Goal: Task Accomplishment & Management: Manage account settings

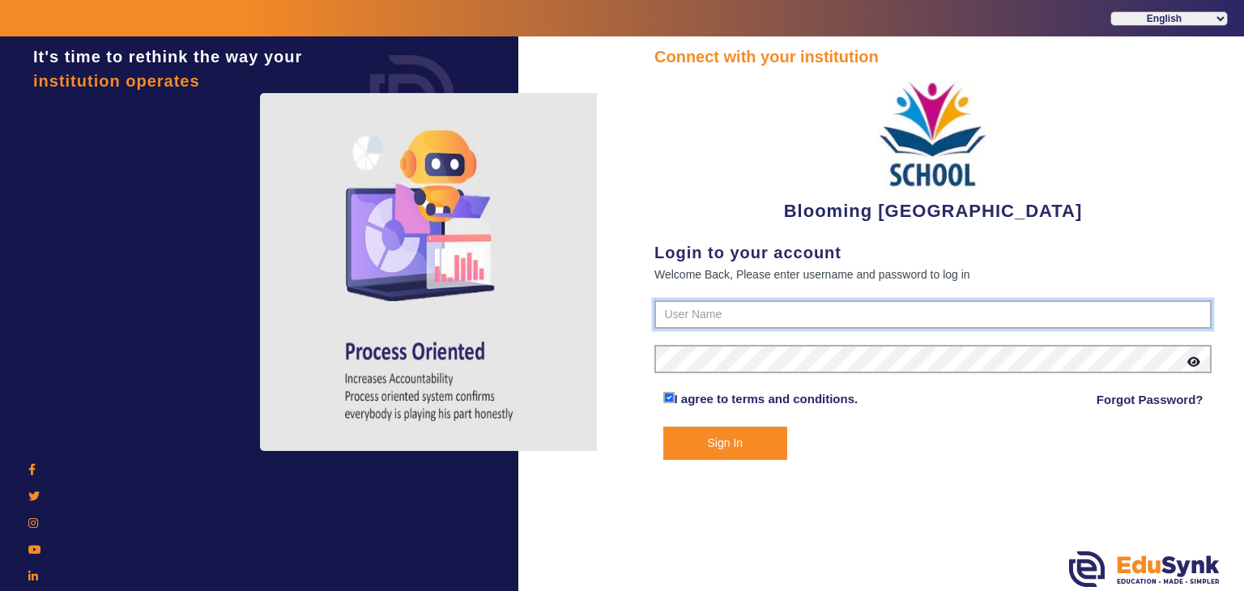
type input "4141419999"
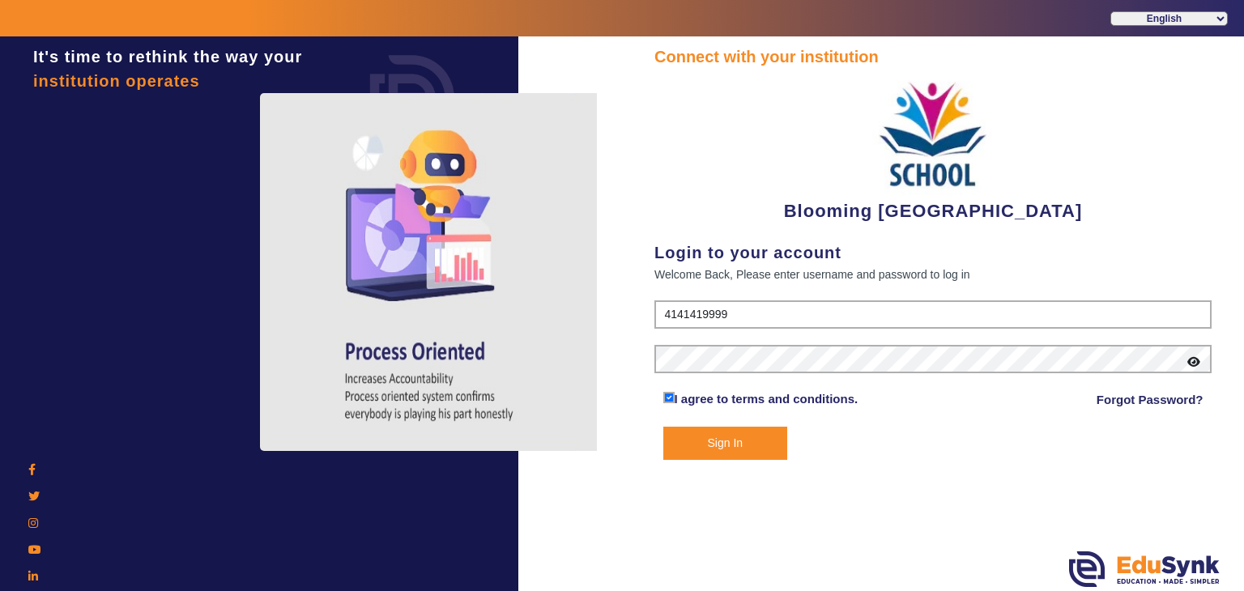
click at [732, 441] on button "Sign In" at bounding box center [726, 443] width 125 height 33
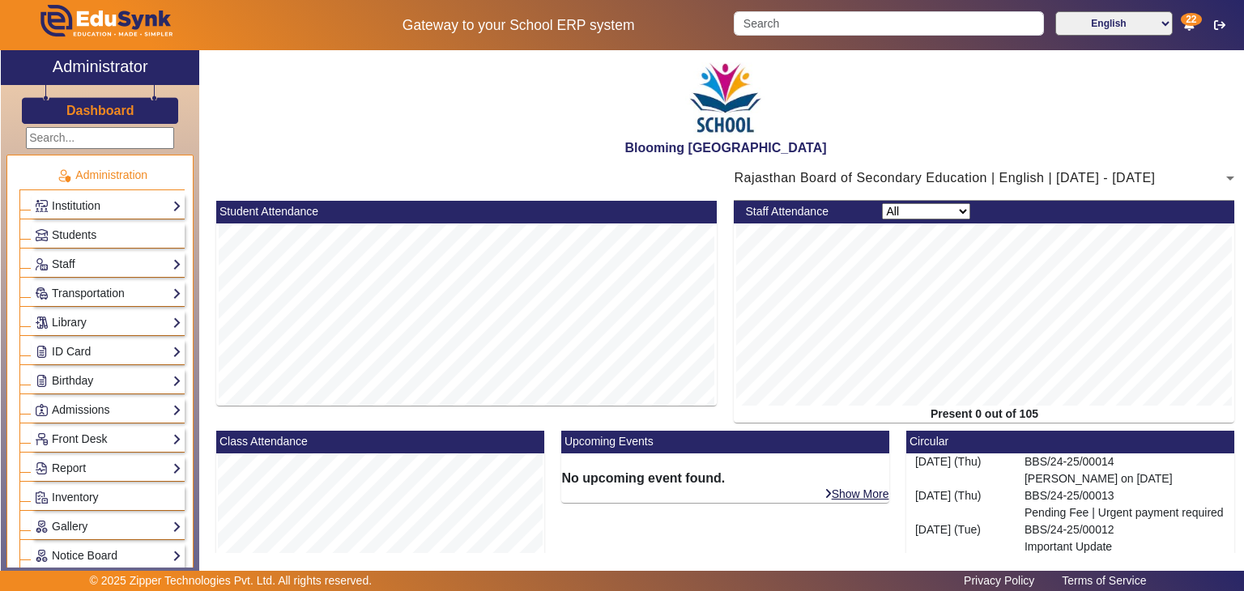
scroll to position [387, 0]
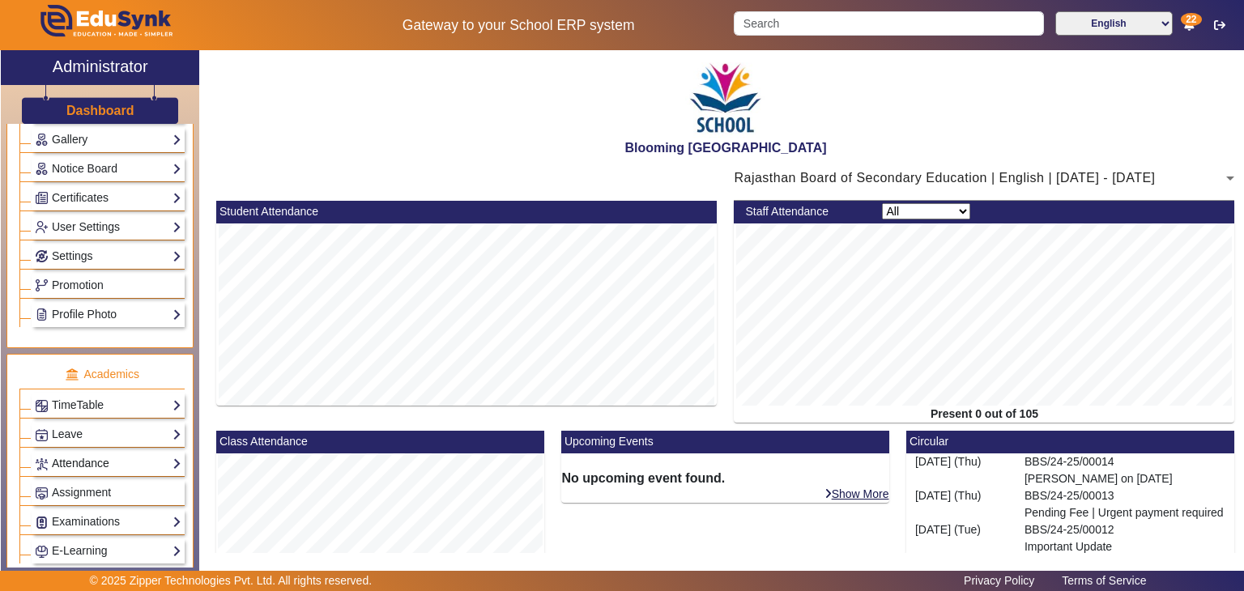
click at [119, 455] on link "Attendance" at bounding box center [108, 464] width 147 height 19
click at [70, 501] on link "Students" at bounding box center [65, 504] width 45 height 13
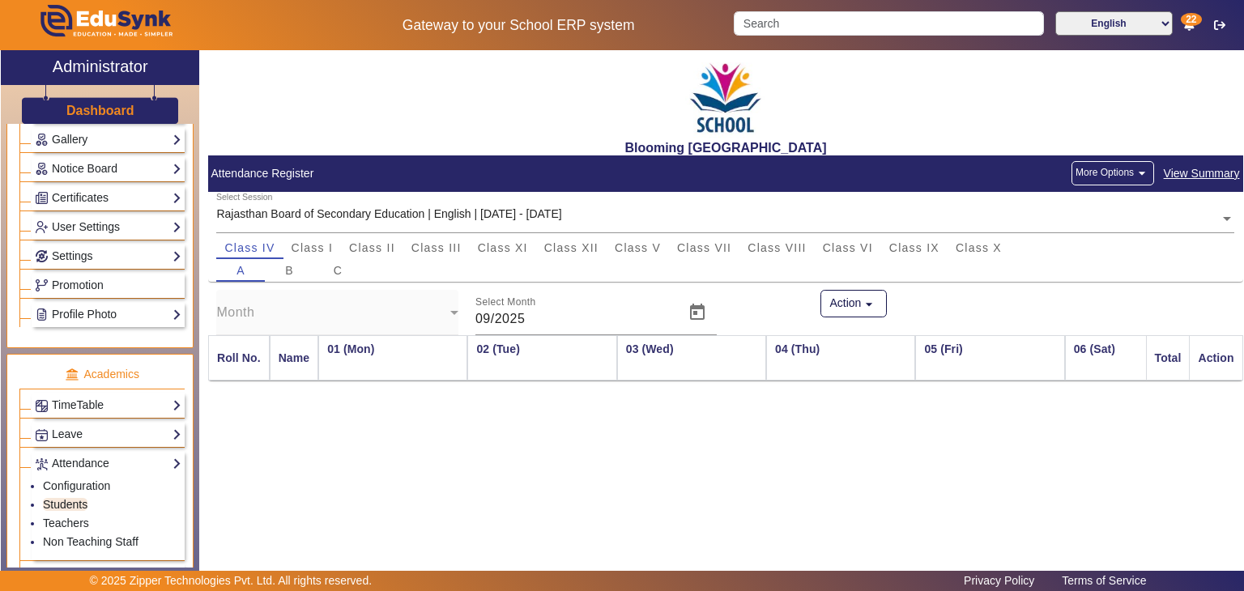
scroll to position [0, 1961]
click at [308, 256] on span "Class I" at bounding box center [313, 248] width 42 height 23
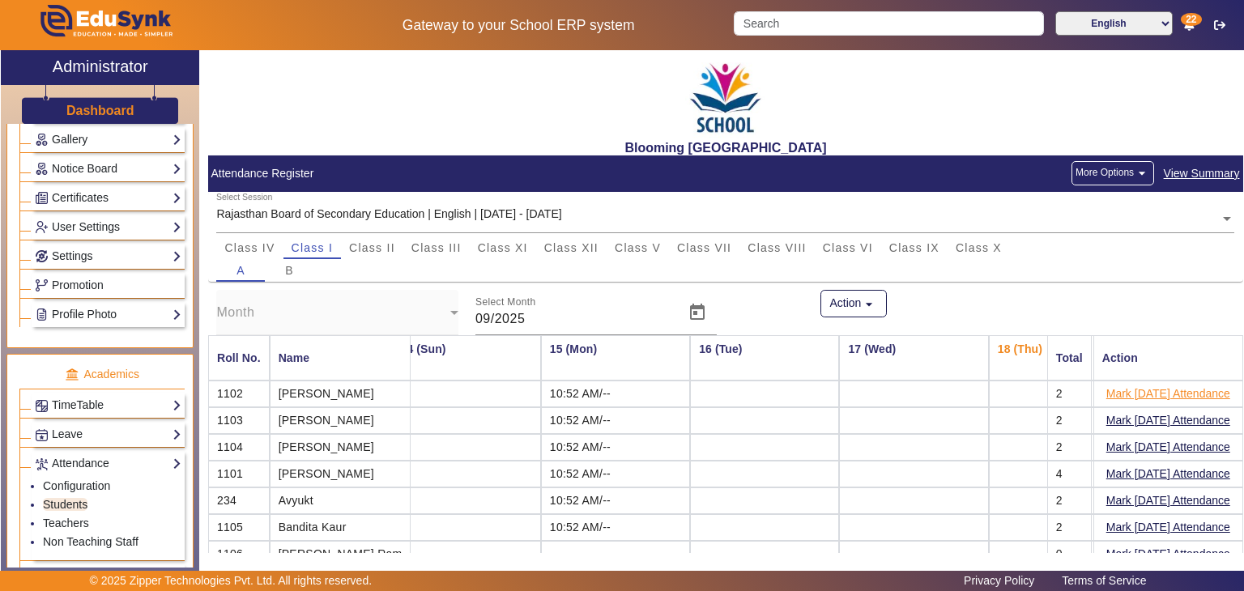
click at [1120, 393] on button "Mark [DATE] Attendance" at bounding box center [1168, 394] width 127 height 20
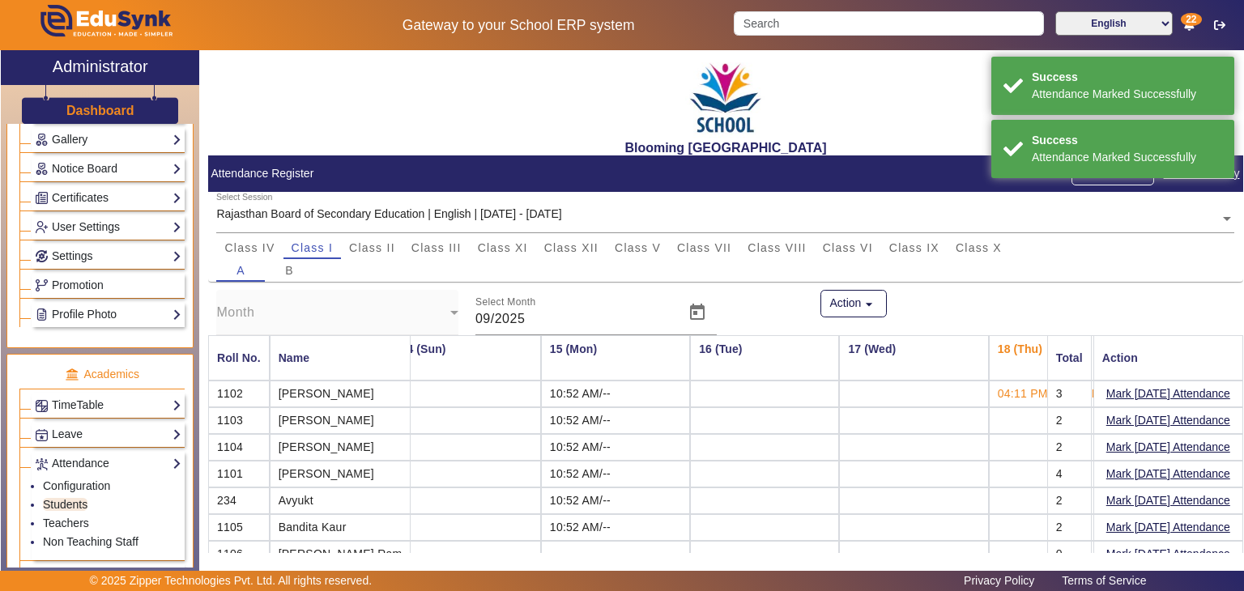
click at [1129, 418] on button "Mark [DATE] Attendance" at bounding box center [1168, 421] width 127 height 20
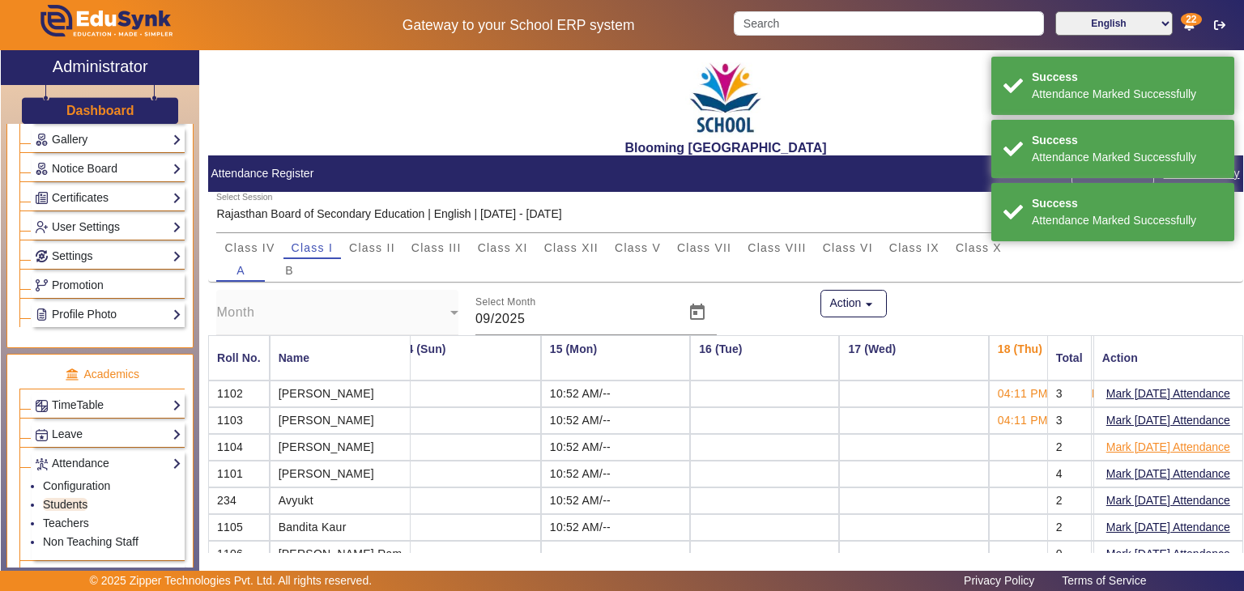
click at [1131, 442] on button "Mark [DATE] Attendance" at bounding box center [1168, 448] width 127 height 20
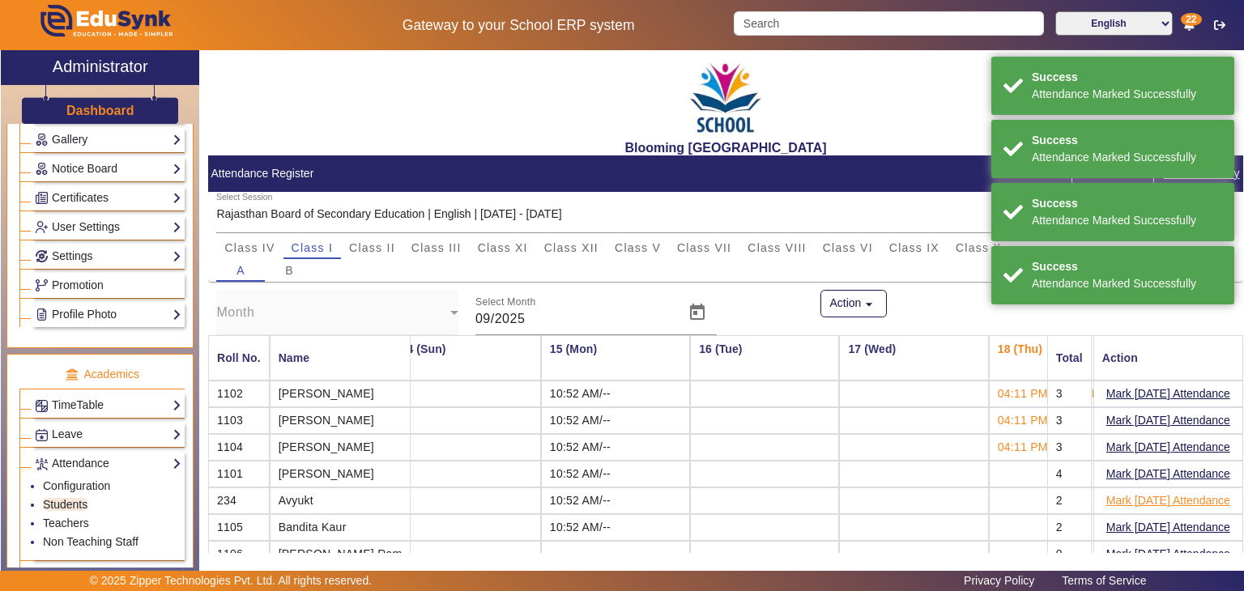
drag, startPoint x: 1138, startPoint y: 469, endPoint x: 1138, endPoint y: 498, distance: 29.2
click at [1138, 498] on mat-table "Roll No. Name 01 (Mon) 02 (Tue) 03 (Wed) 04 (Thu) 05 (Fri) 06 (Sat) 07 (Sun) 08…" at bounding box center [725, 497] width 1035 height 324
click at [1138, 498] on button "Mark [DATE] Attendance" at bounding box center [1168, 501] width 127 height 20
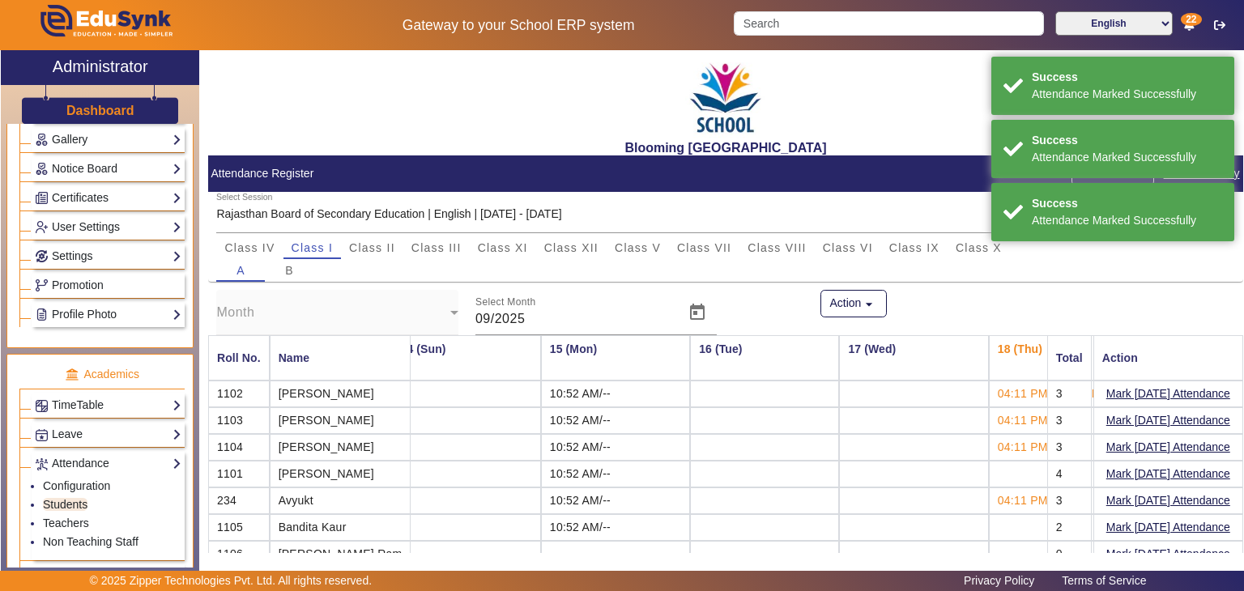
click at [1138, 514] on mat-cell "Mark [DATE] Attendance" at bounding box center [1169, 527] width 150 height 27
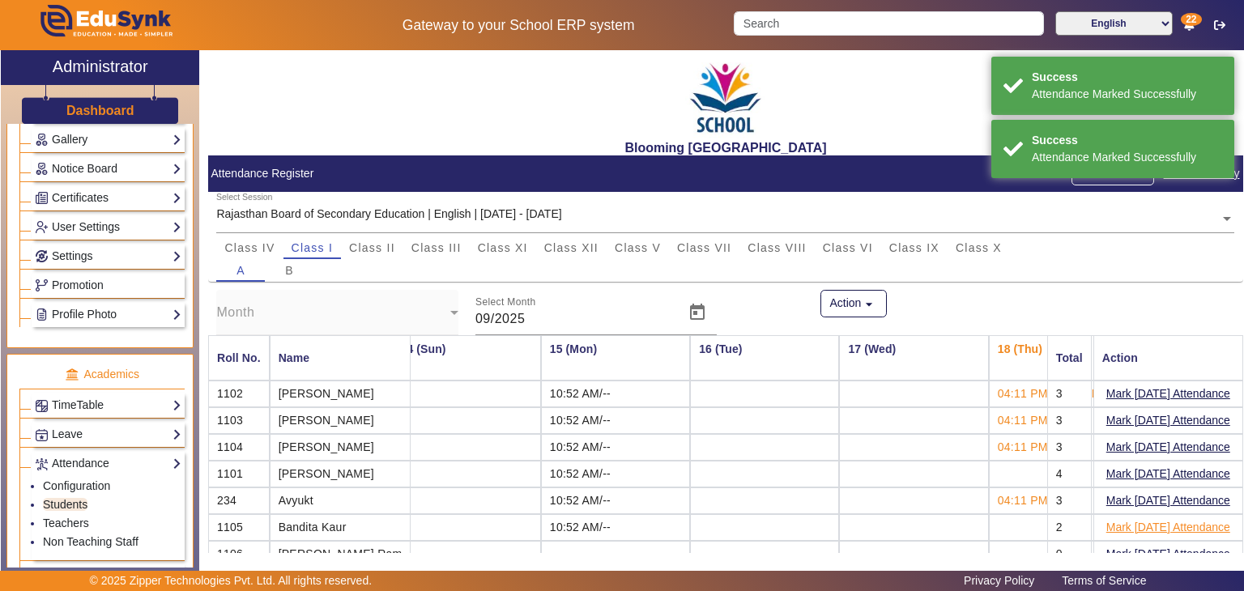
click at [1135, 518] on button "Mark [DATE] Attendance" at bounding box center [1168, 528] width 127 height 20
click at [1112, 470] on button "Mark [DATE] Attendance" at bounding box center [1168, 474] width 127 height 20
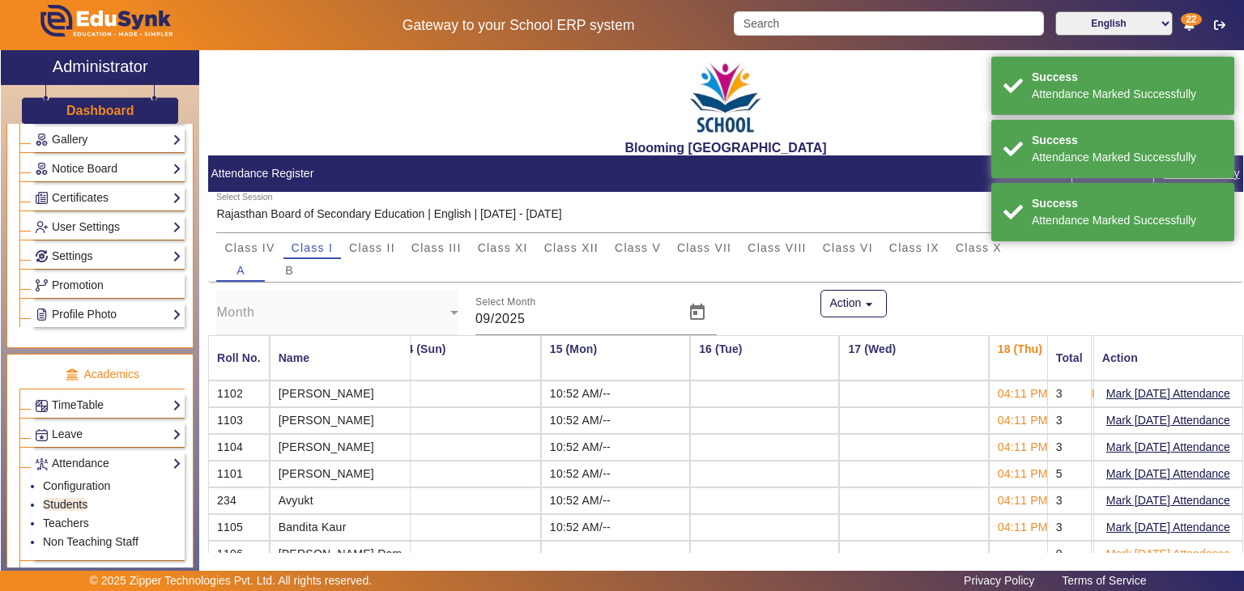
click at [1134, 546] on button "Mark [DATE] Attendance" at bounding box center [1168, 554] width 127 height 20
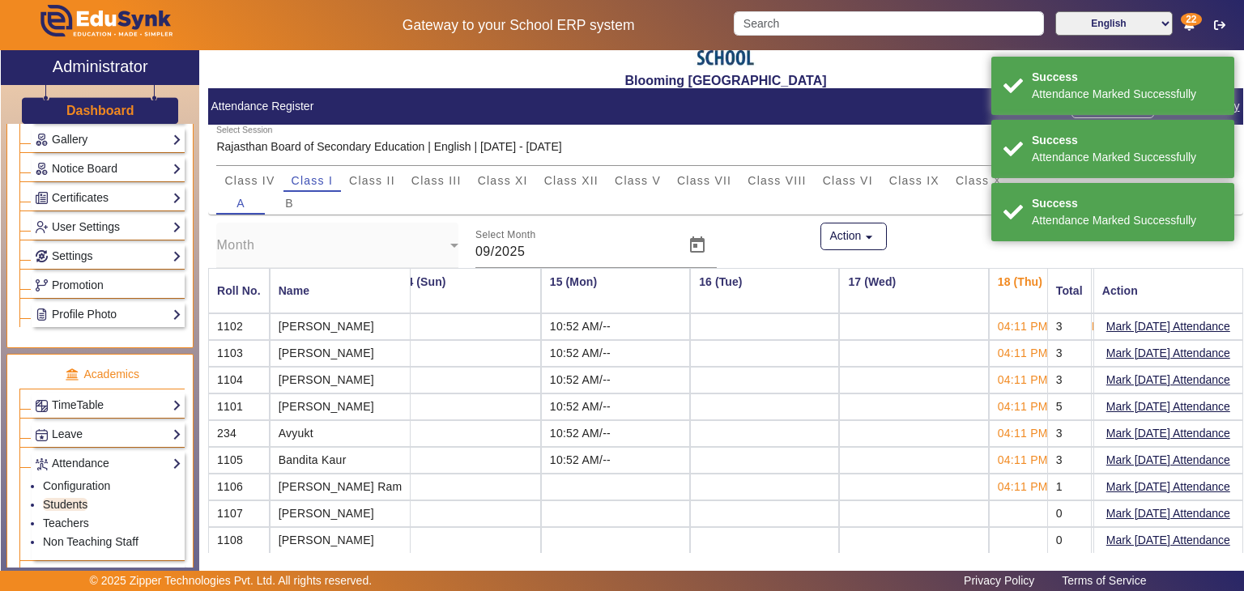
scroll to position [114, 0]
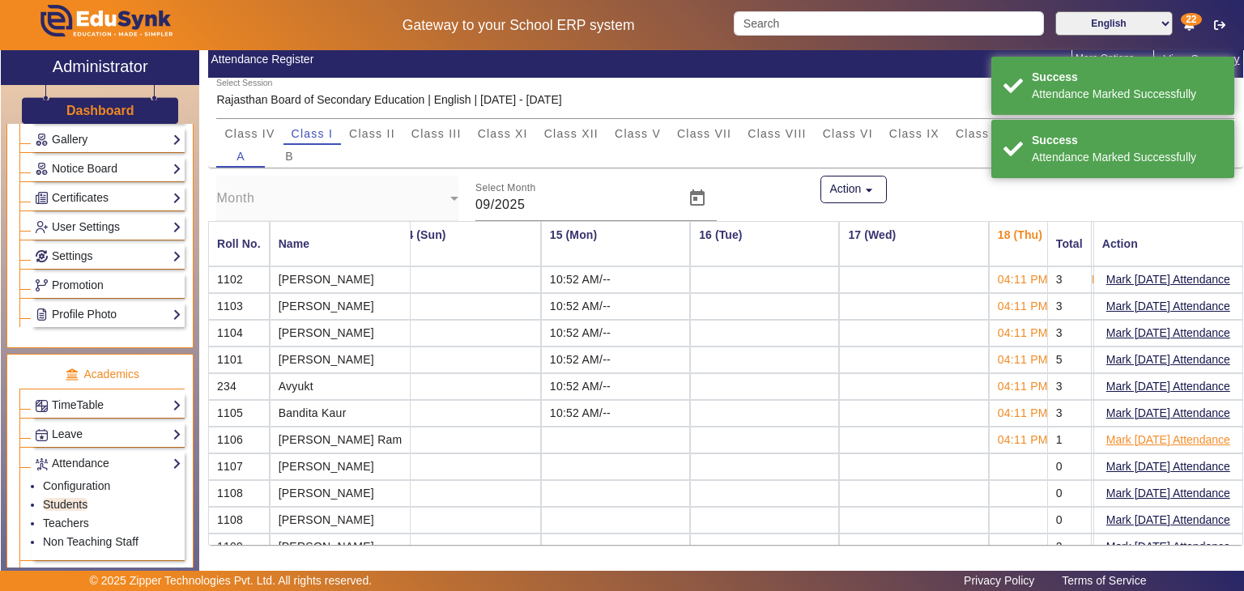
click at [1116, 436] on button "Mark [DATE] Attendance" at bounding box center [1168, 440] width 127 height 20
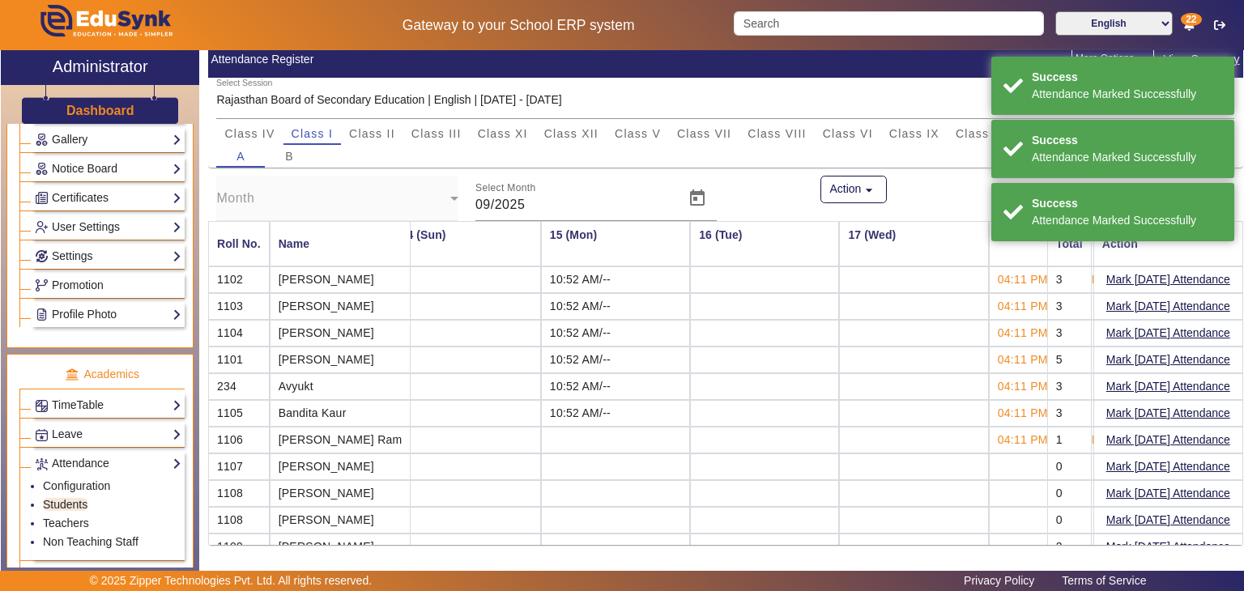
click at [1120, 463] on button "Mark [DATE] Attendance" at bounding box center [1168, 467] width 127 height 20
click at [1118, 490] on button "Mark [DATE] Attendance" at bounding box center [1168, 494] width 127 height 20
click at [1116, 511] on button "Mark [DATE] Attendance" at bounding box center [1168, 520] width 127 height 20
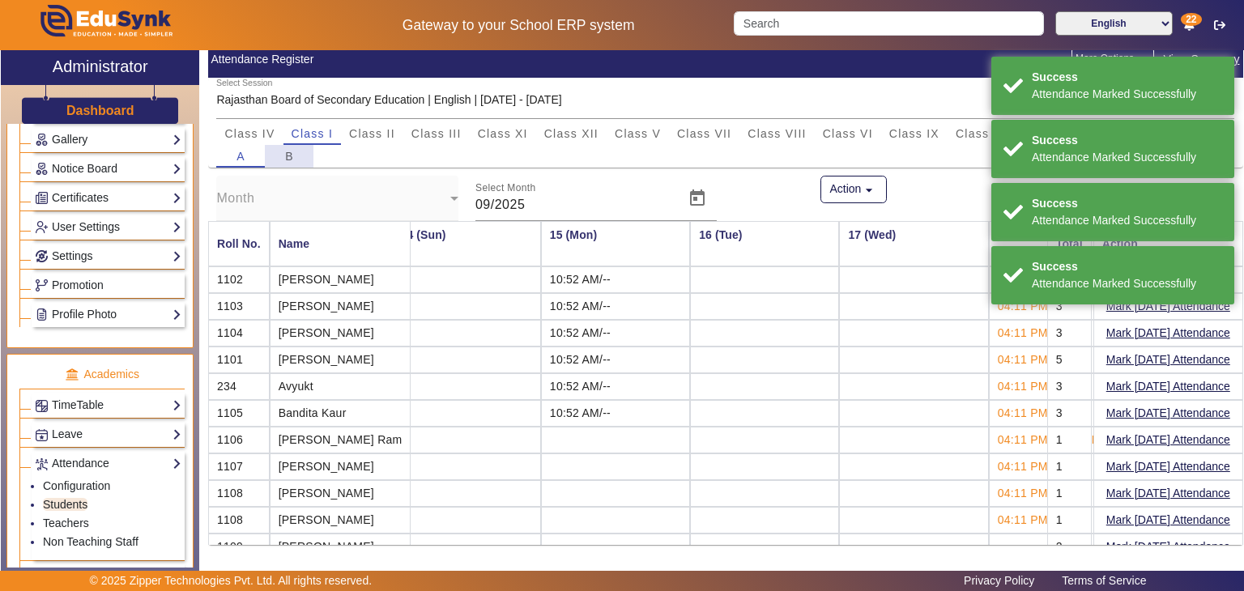
click at [287, 160] on span "B" at bounding box center [289, 156] width 9 height 11
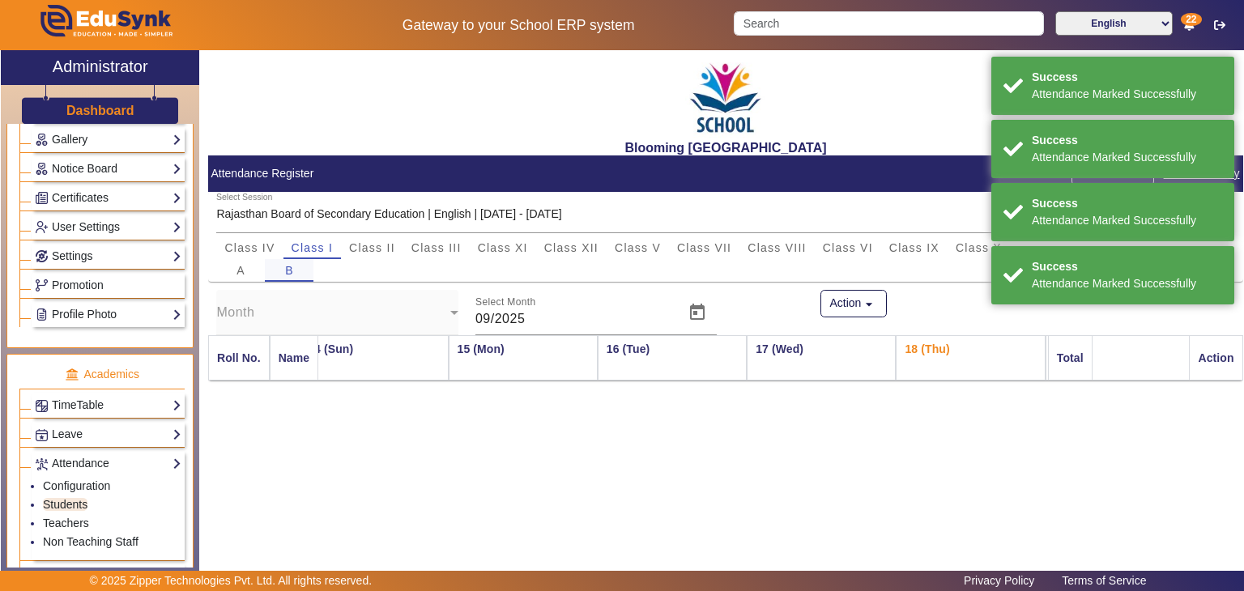
scroll to position [0, 0]
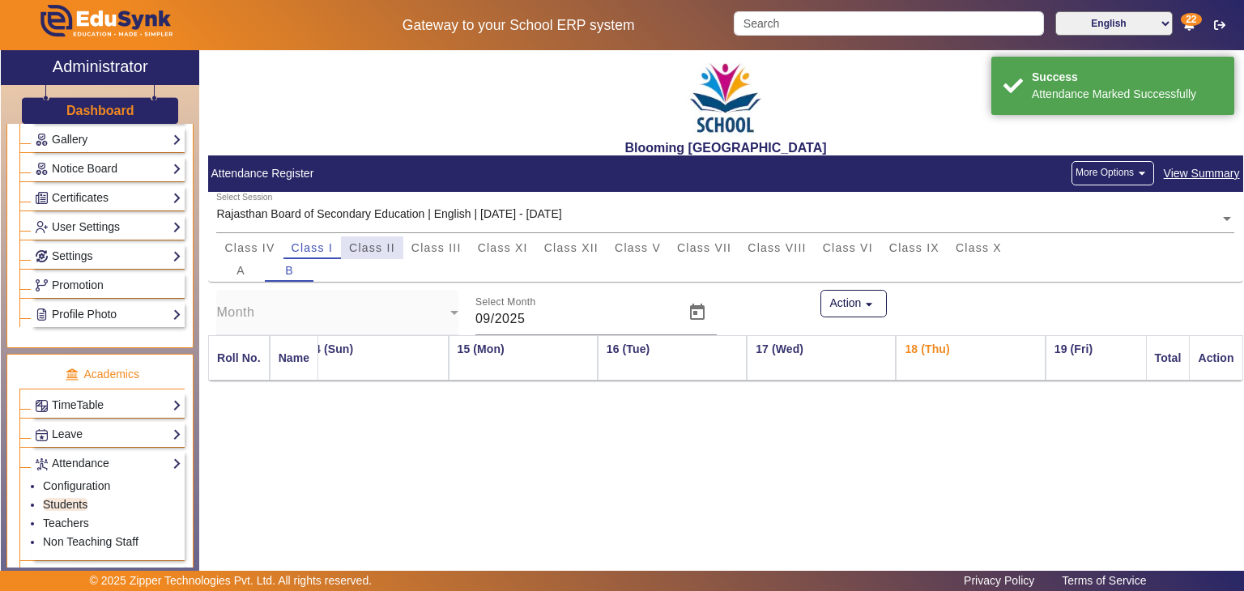
click at [376, 250] on span "Class II" at bounding box center [372, 247] width 46 height 11
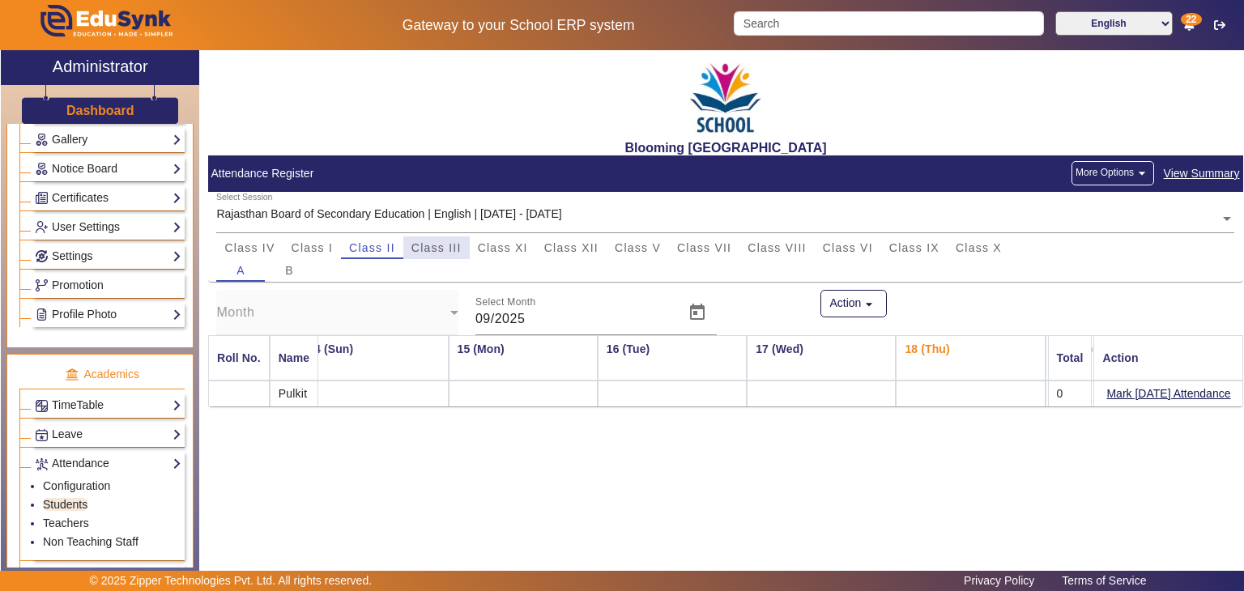
click at [450, 243] on span "Class III" at bounding box center [437, 247] width 50 height 11
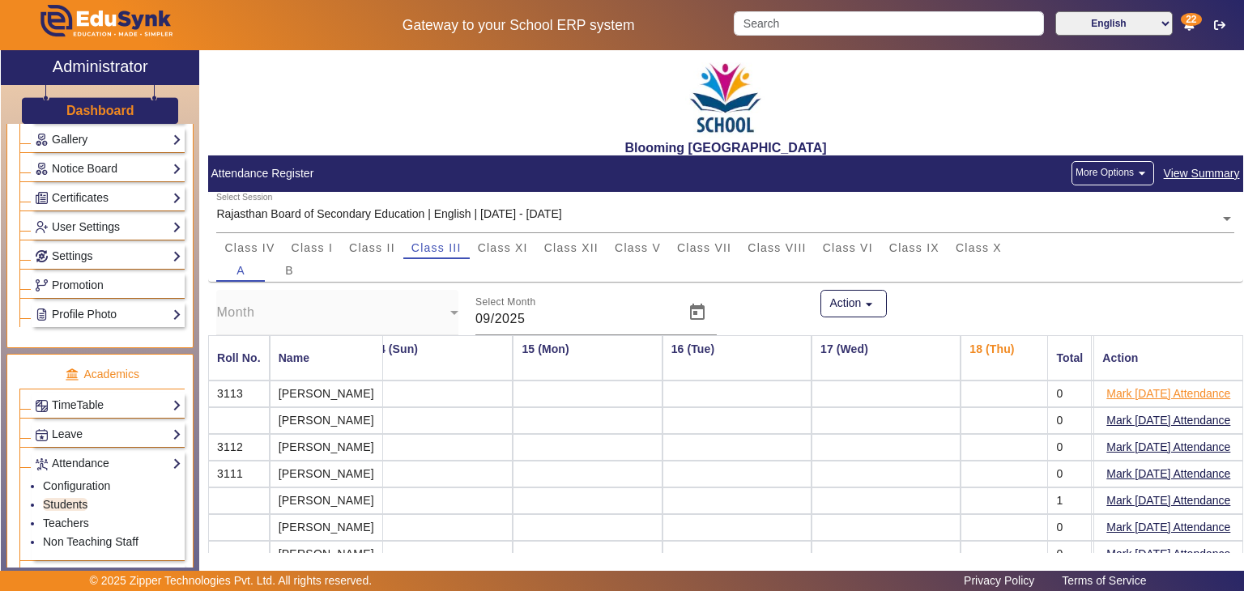
click at [1105, 391] on button "Mark [DATE] Attendance" at bounding box center [1168, 394] width 127 height 20
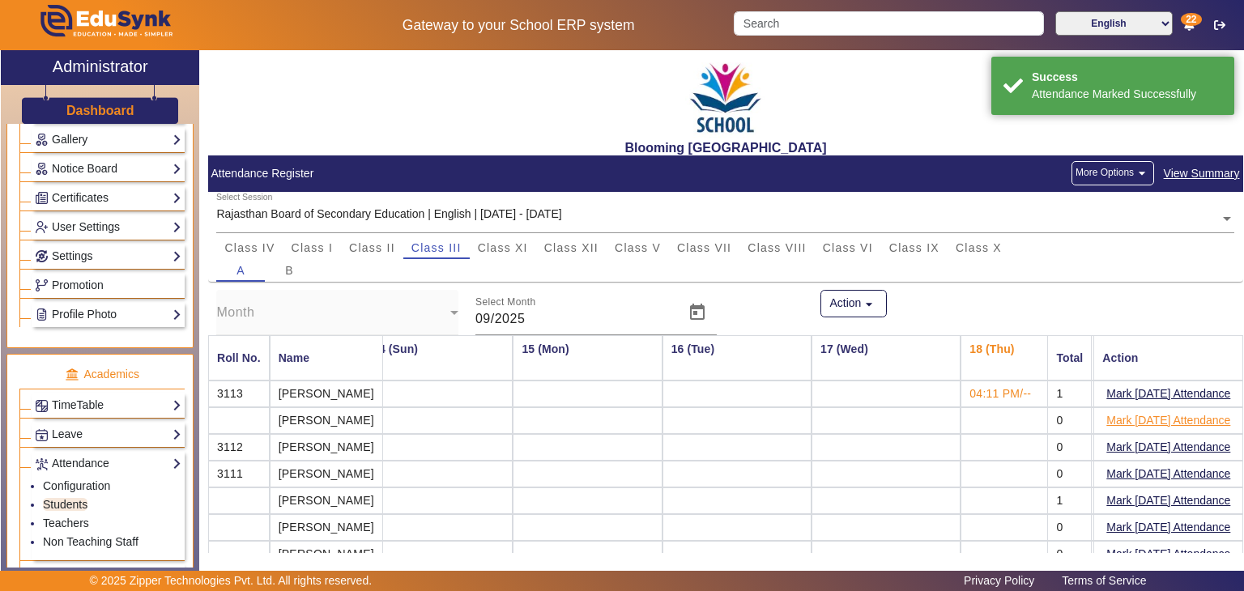
click at [1108, 414] on button "Mark [DATE] Attendance" at bounding box center [1168, 421] width 127 height 20
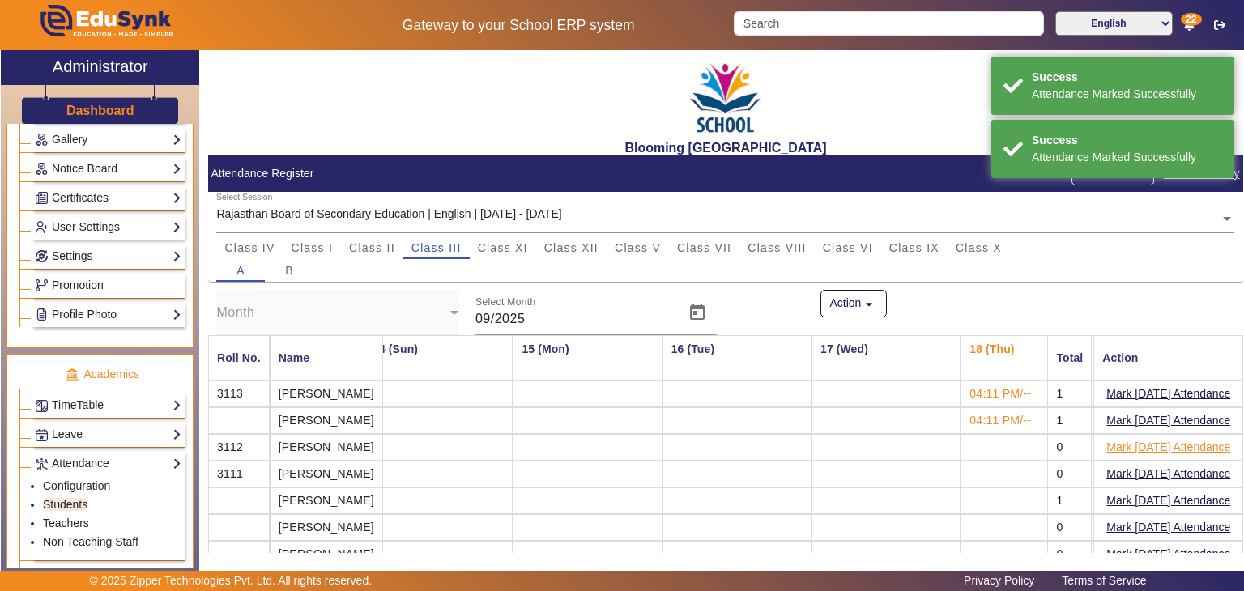
click at [1107, 447] on button "Mark [DATE] Attendance" at bounding box center [1168, 448] width 127 height 20
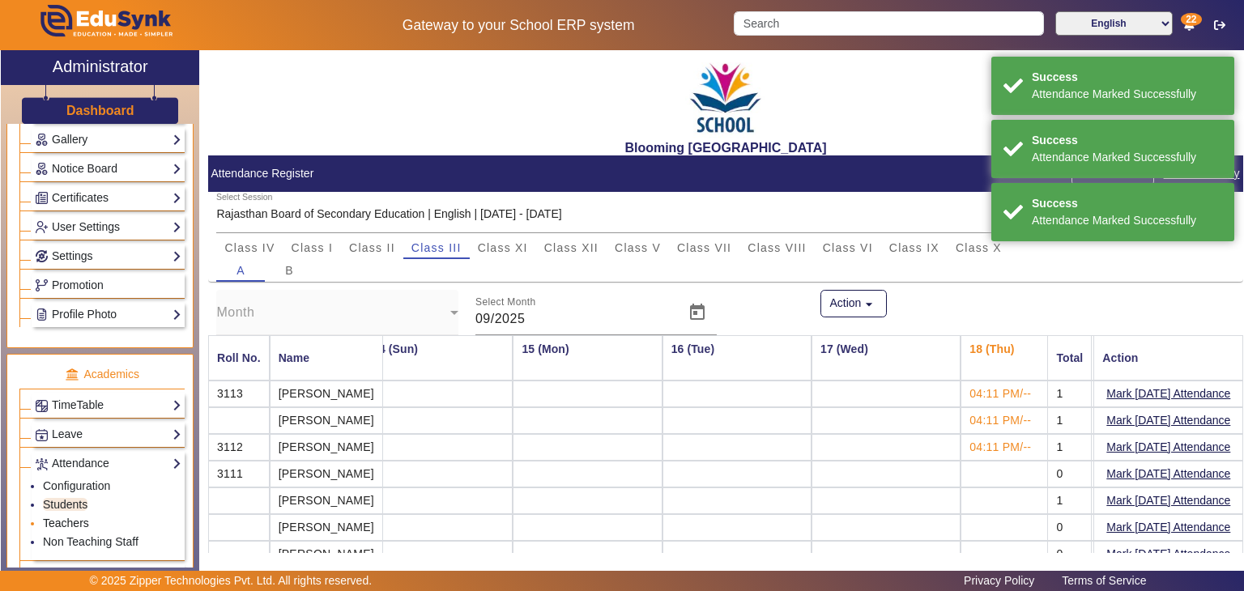
click at [67, 517] on link "Teachers" at bounding box center [66, 523] width 46 height 13
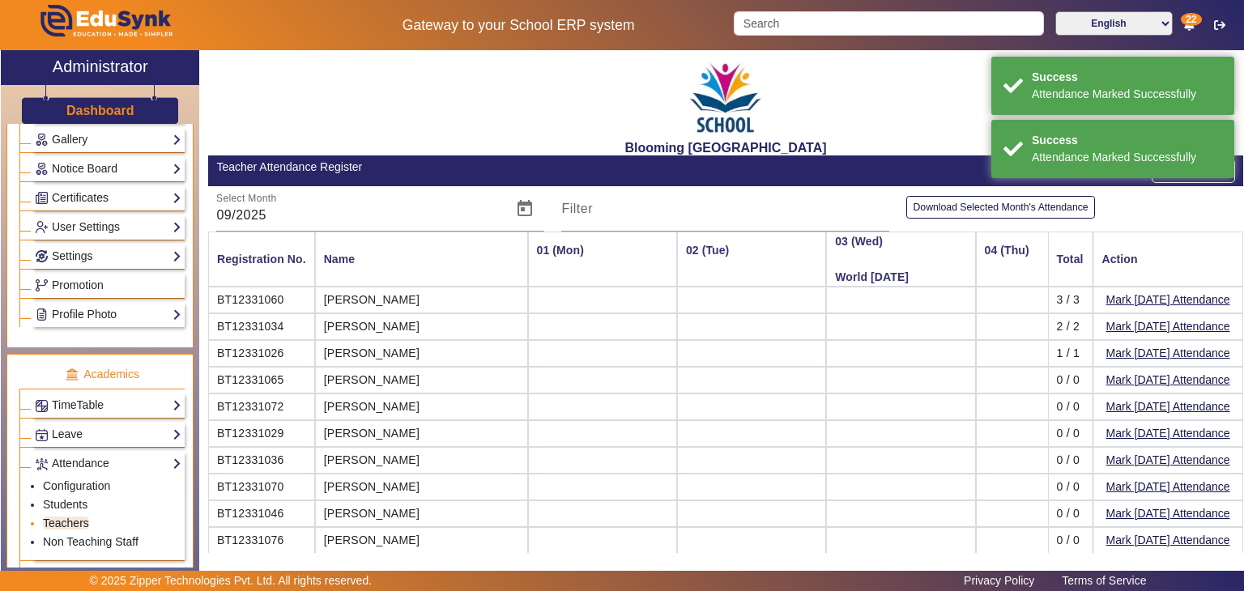
scroll to position [0, 1966]
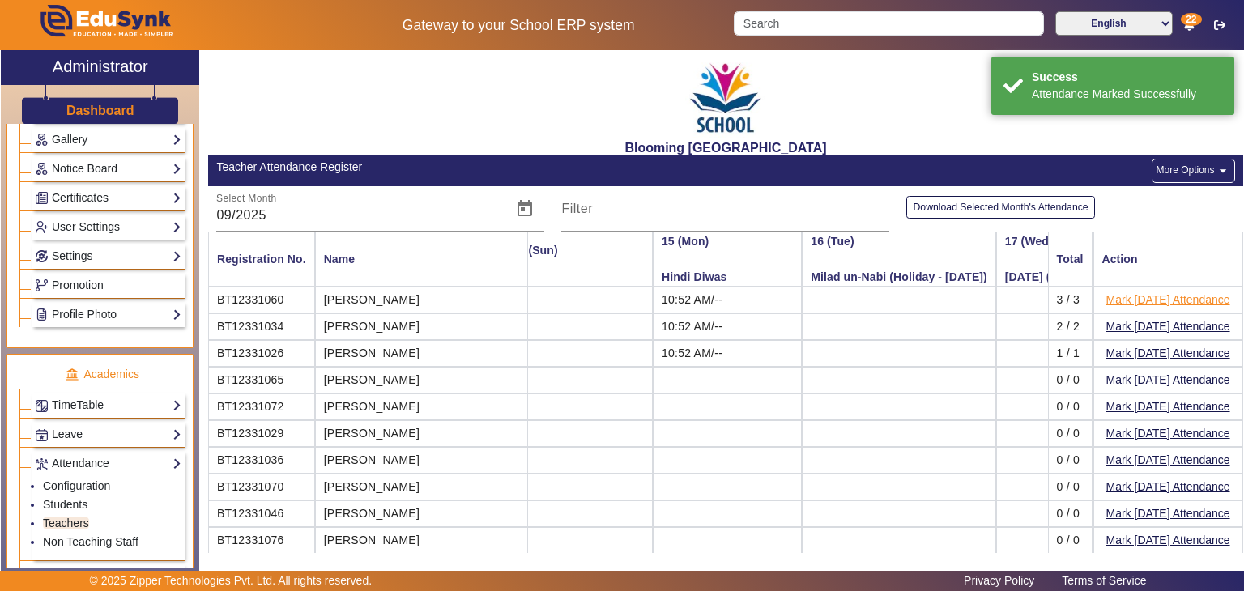
click at [1136, 299] on button "Mark [DATE] Attendance" at bounding box center [1168, 300] width 127 height 20
click at [1131, 322] on button "Mark [DATE] Attendance" at bounding box center [1168, 327] width 127 height 20
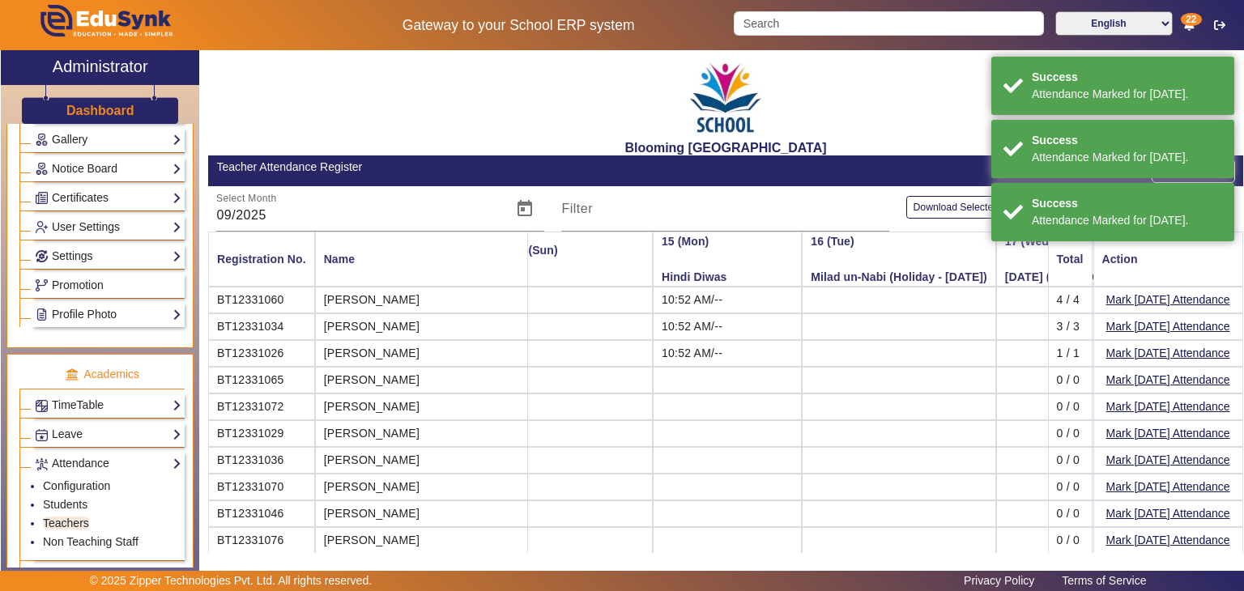
click at [869, 554] on td at bounding box center [899, 567] width 194 height 27
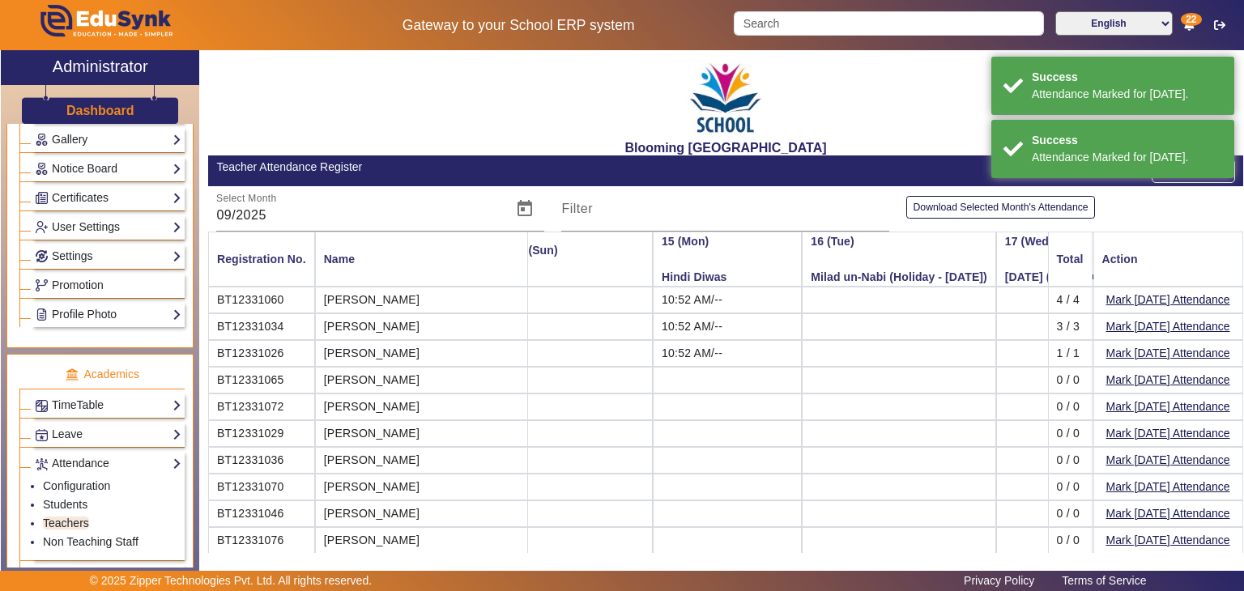
click at [830, 555] on div "Blooming Buds Secondary School Teacher Attendance Register More Options arrow_d…" at bounding box center [721, 306] width 1044 height 512
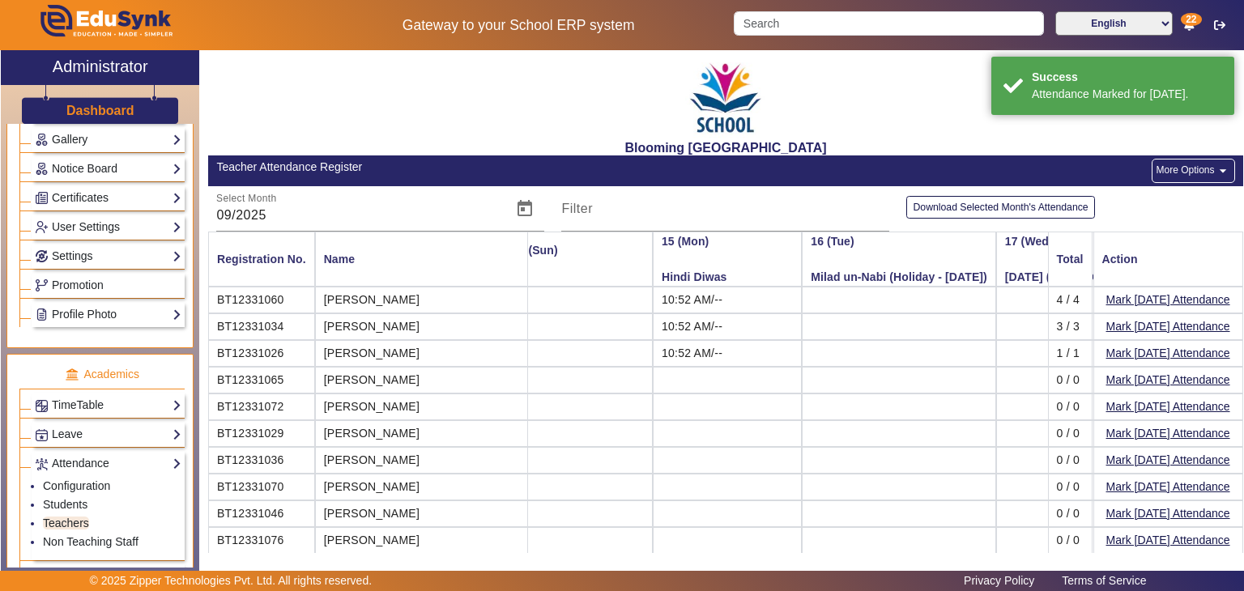
click at [820, 554] on td at bounding box center [899, 567] width 194 height 27
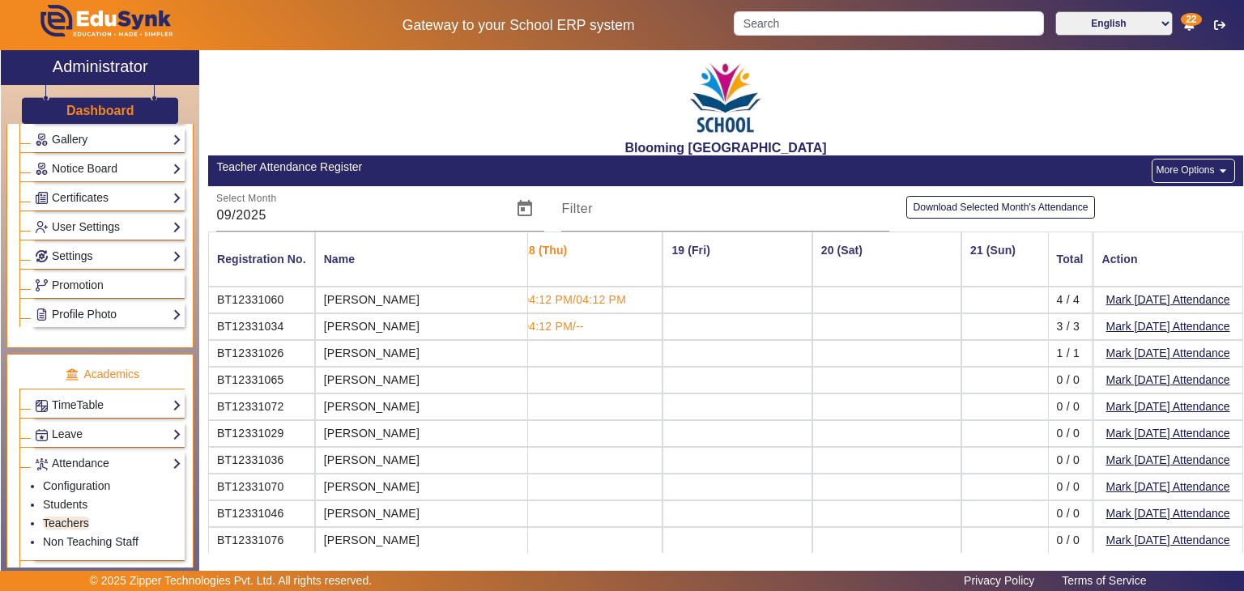
scroll to position [0, 2619]
click at [1138, 375] on button "Mark [DATE] Attendance" at bounding box center [1168, 380] width 127 height 20
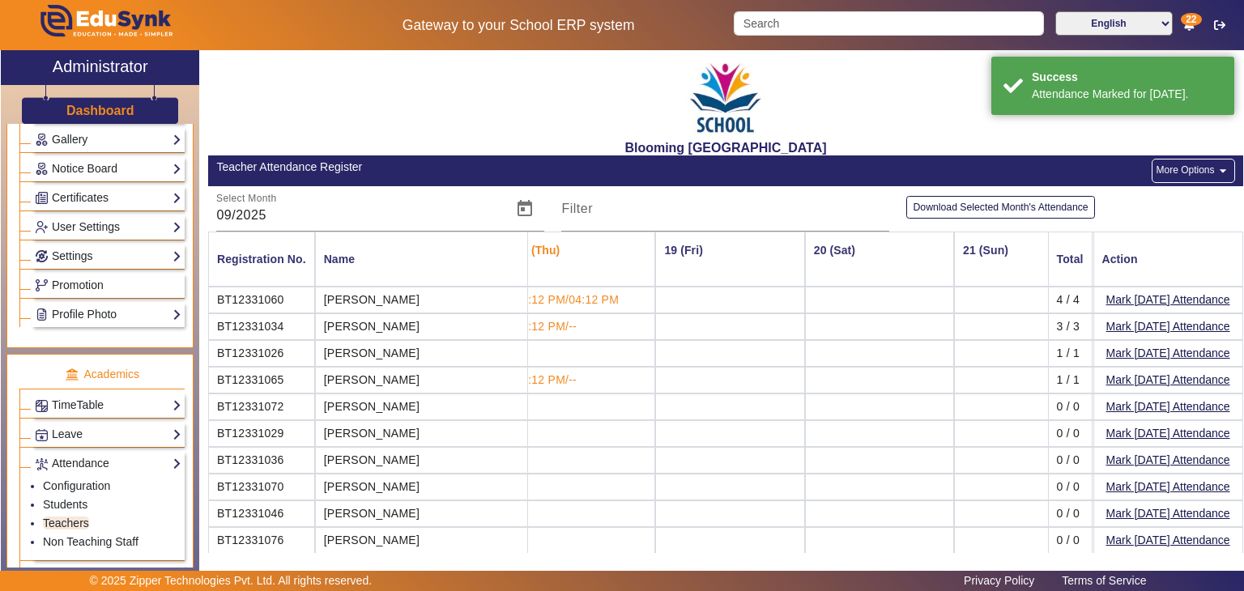
click at [128, 111] on h3 "Dashboard" at bounding box center [100, 110] width 68 height 15
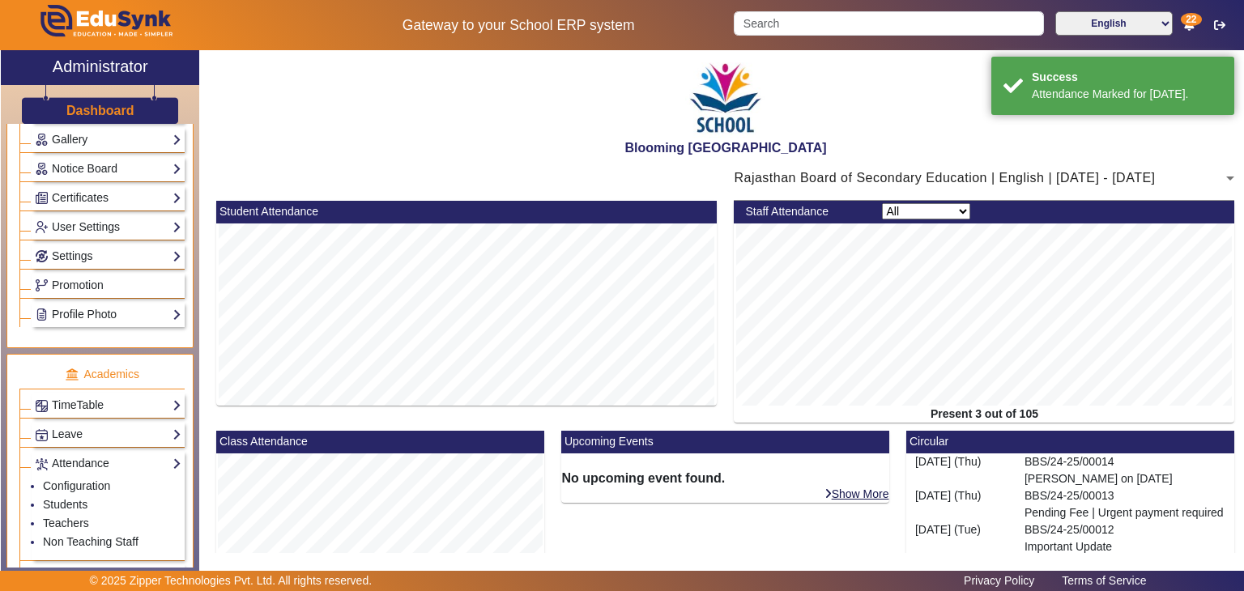
click at [378, 96] on div "Blooming [GEOGRAPHIC_DATA]" at bounding box center [725, 102] width 1035 height 105
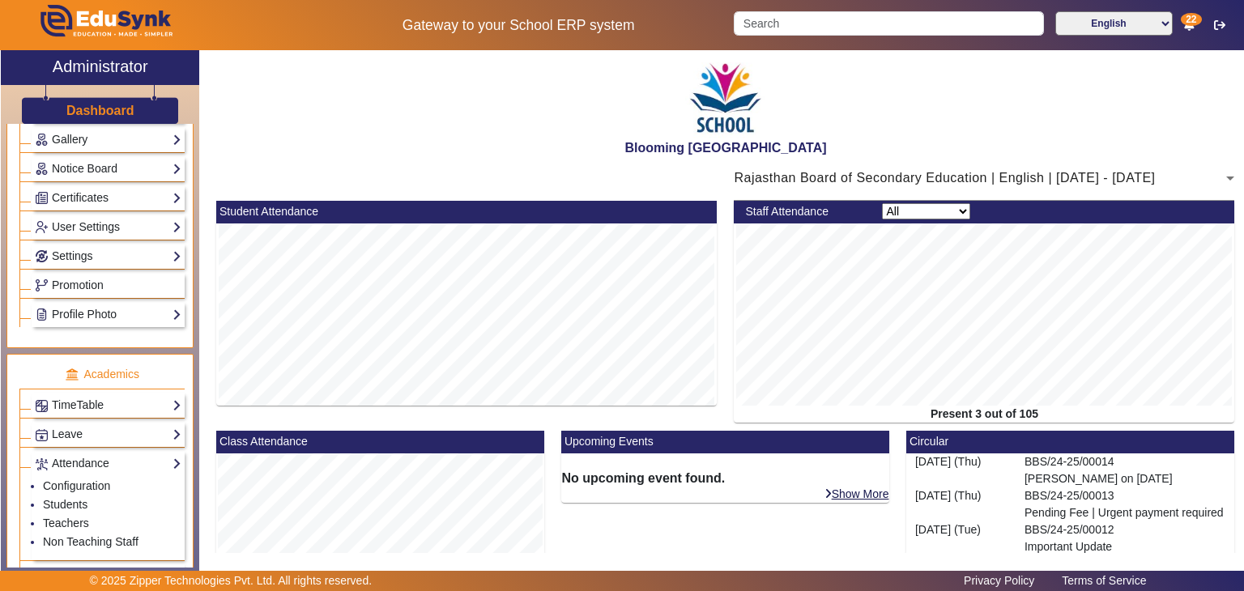
scroll to position [32, 0]
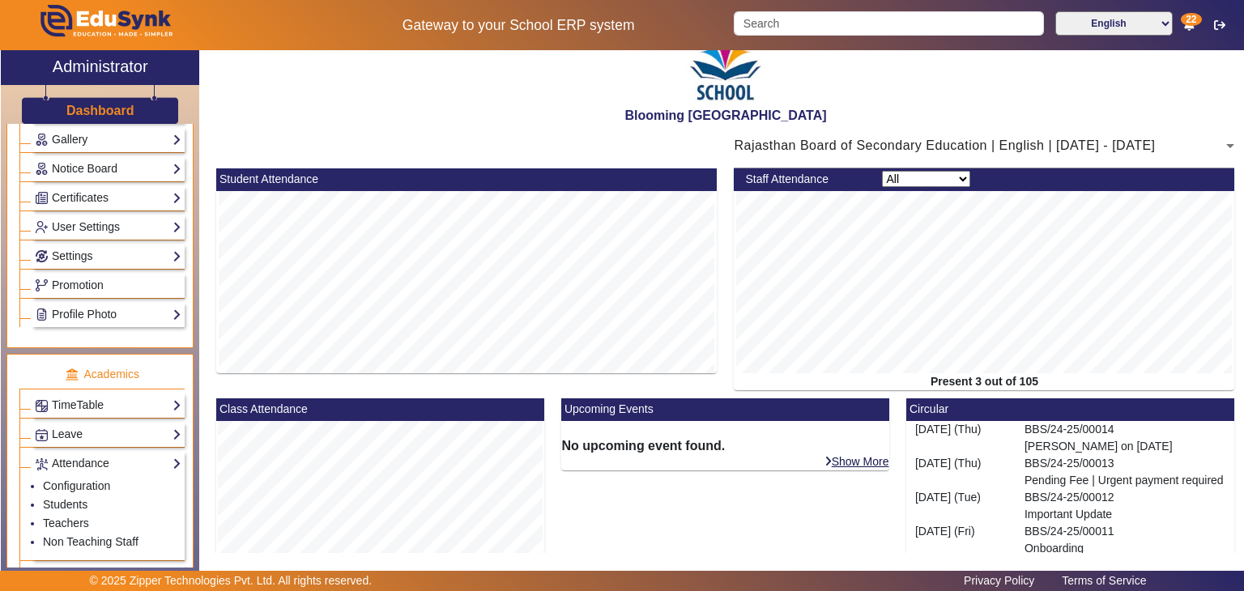
click at [327, 99] on div "Blooming [GEOGRAPHIC_DATA]" at bounding box center [725, 70] width 1035 height 105
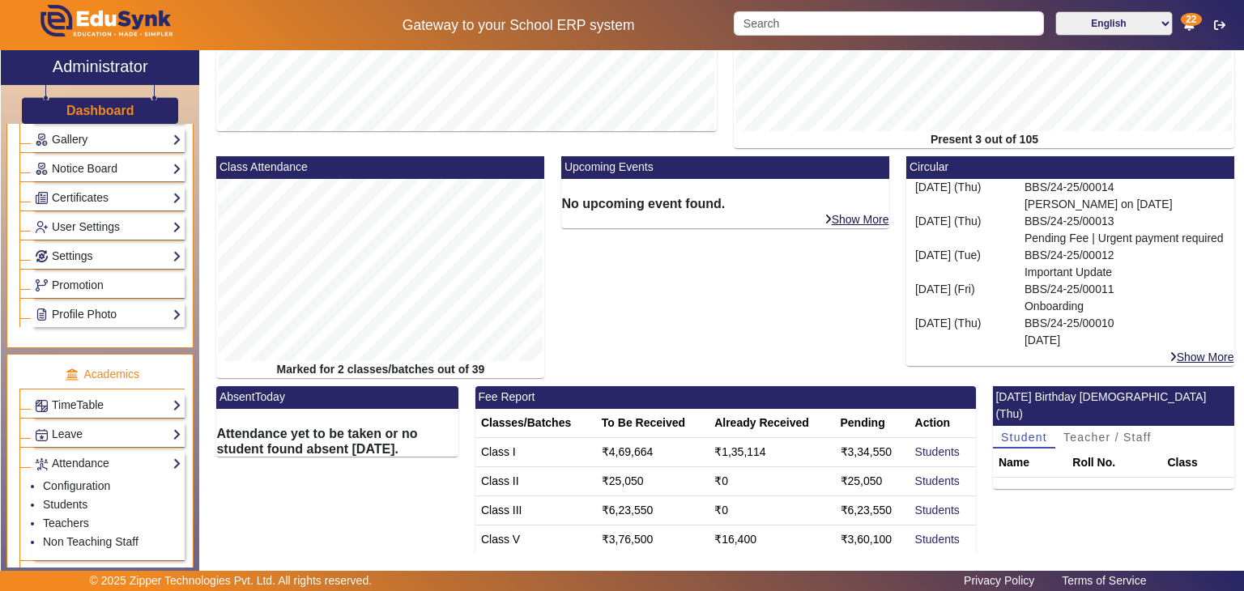
scroll to position [360, 0]
